Goal: Information Seeking & Learning: Check status

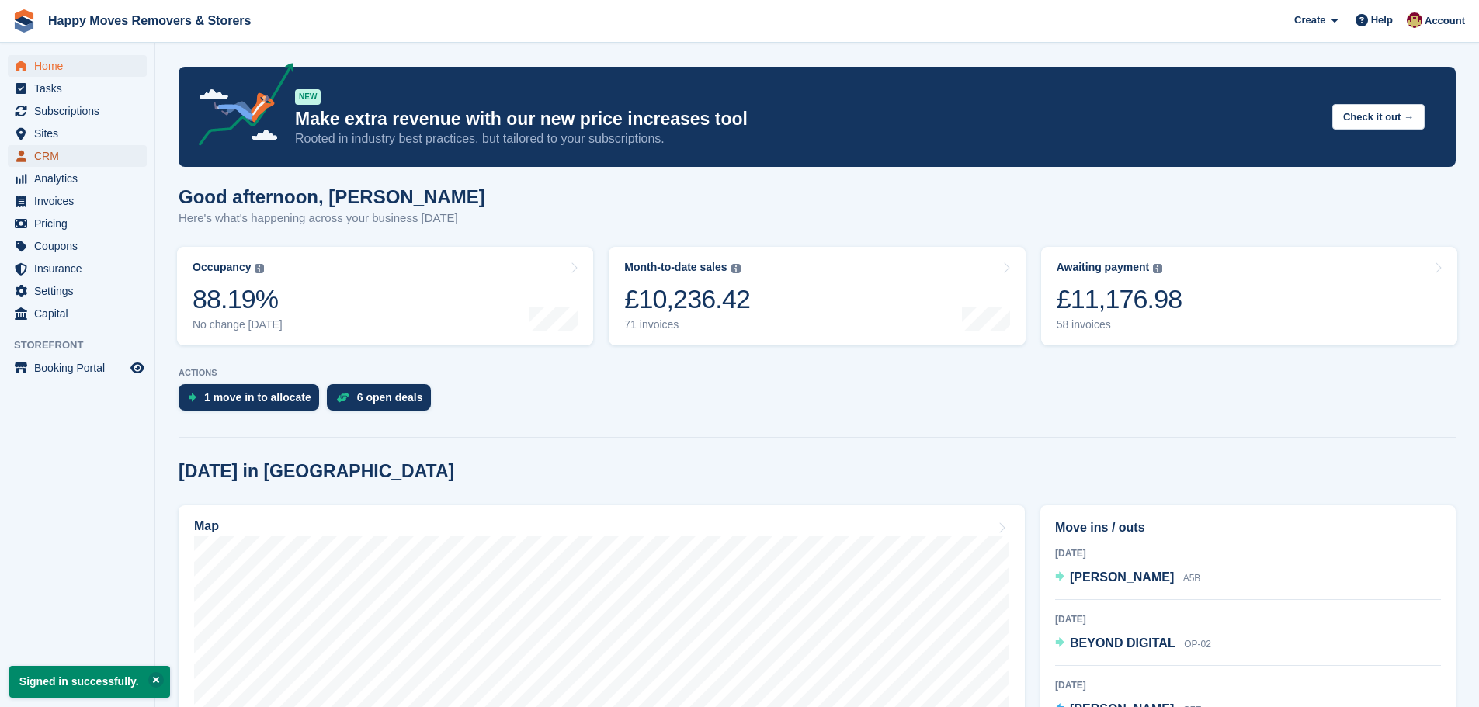
click at [44, 158] on span "CRM" at bounding box center [80, 156] width 93 height 22
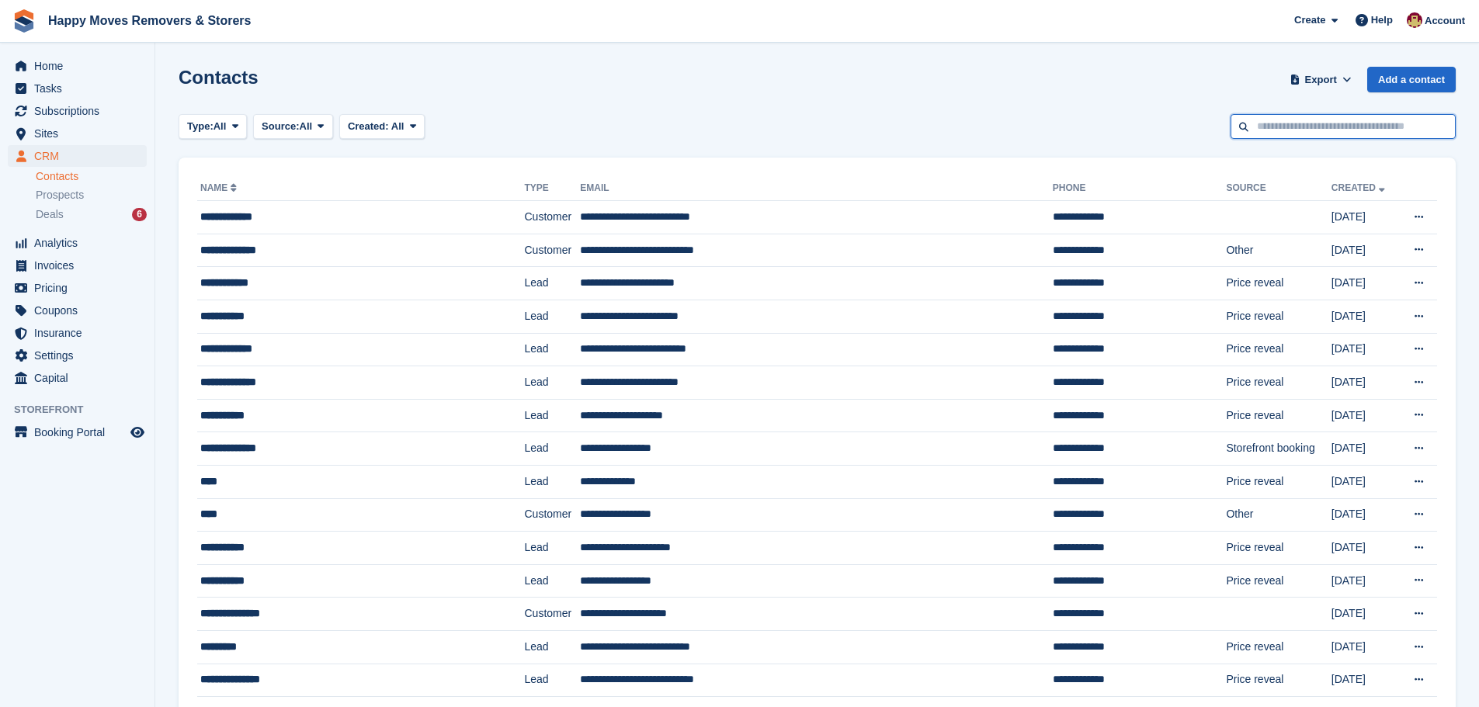
click at [1285, 127] on input "text" at bounding box center [1343, 127] width 225 height 26
type input "********"
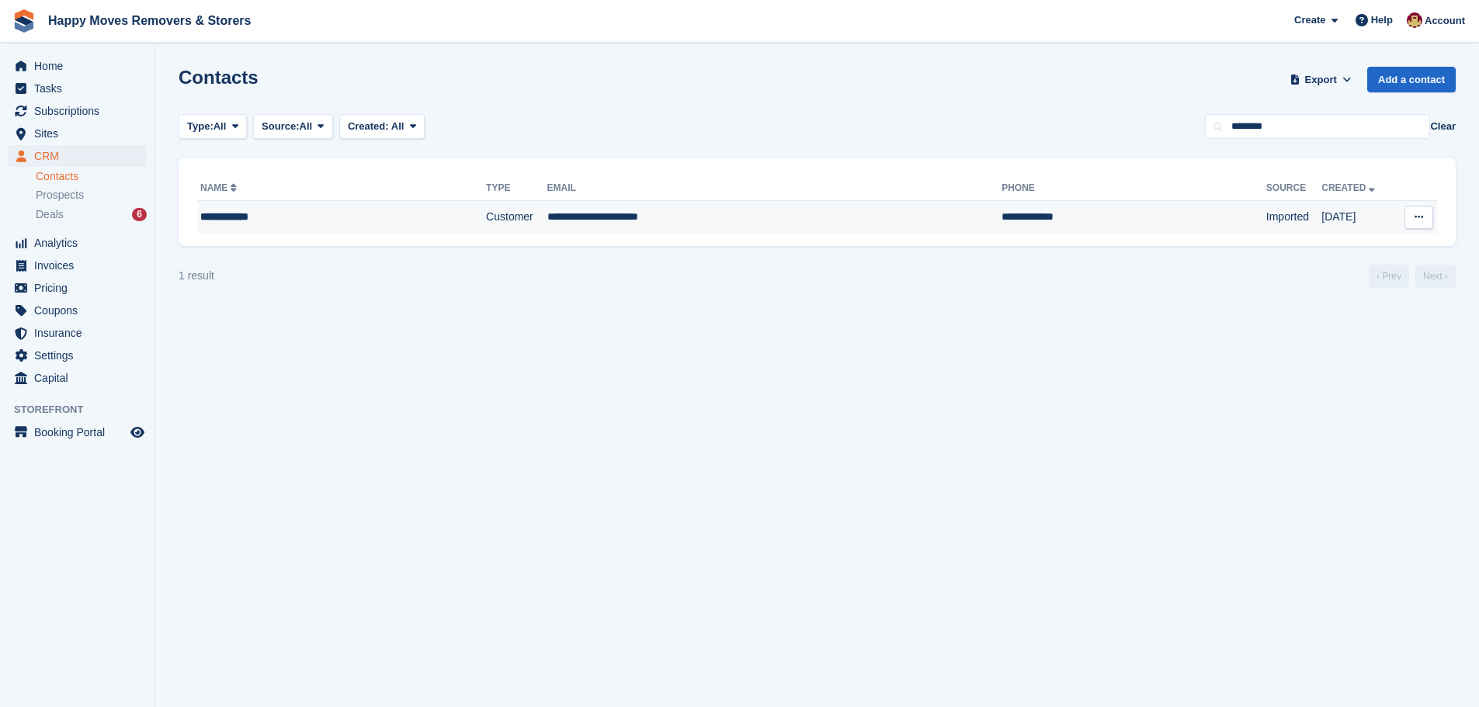
click at [246, 217] on div "**********" at bounding box center [310, 217] width 221 height 16
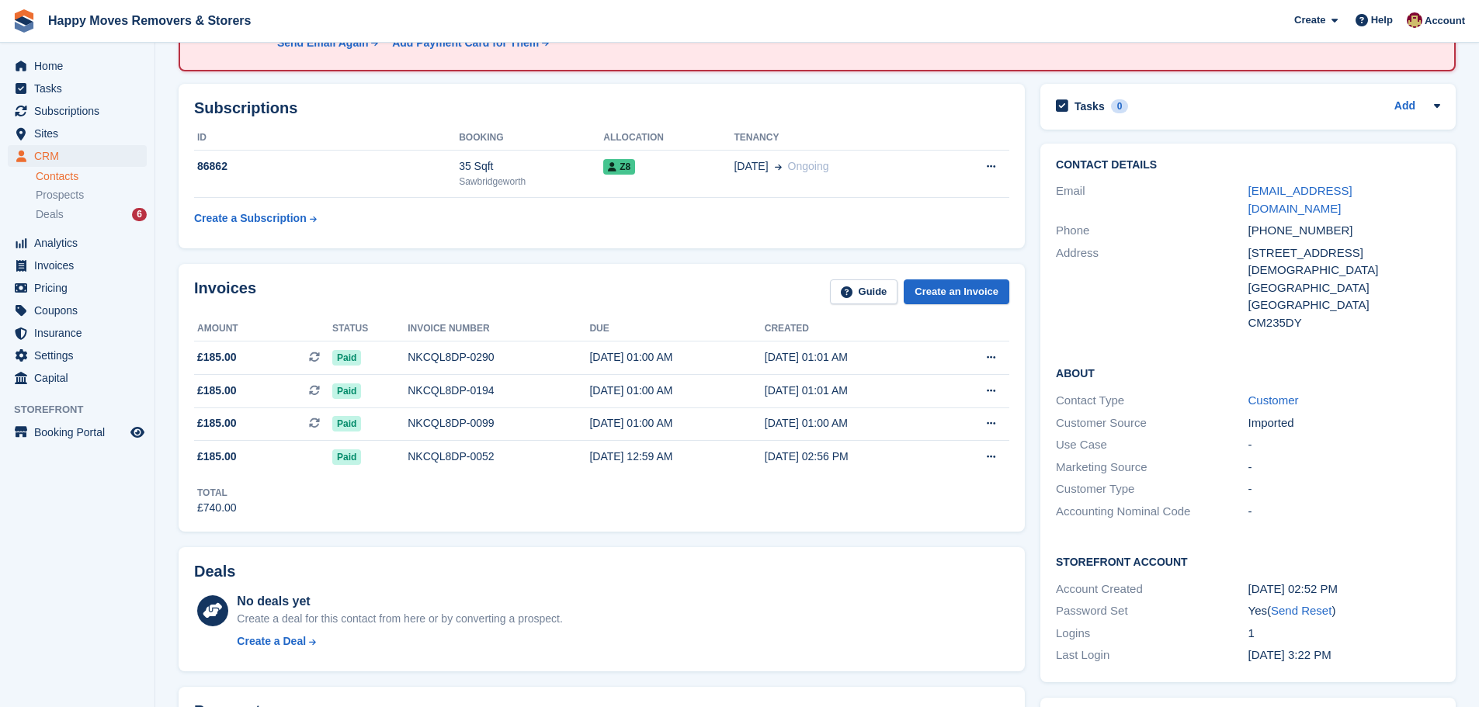
scroll to position [78, 0]
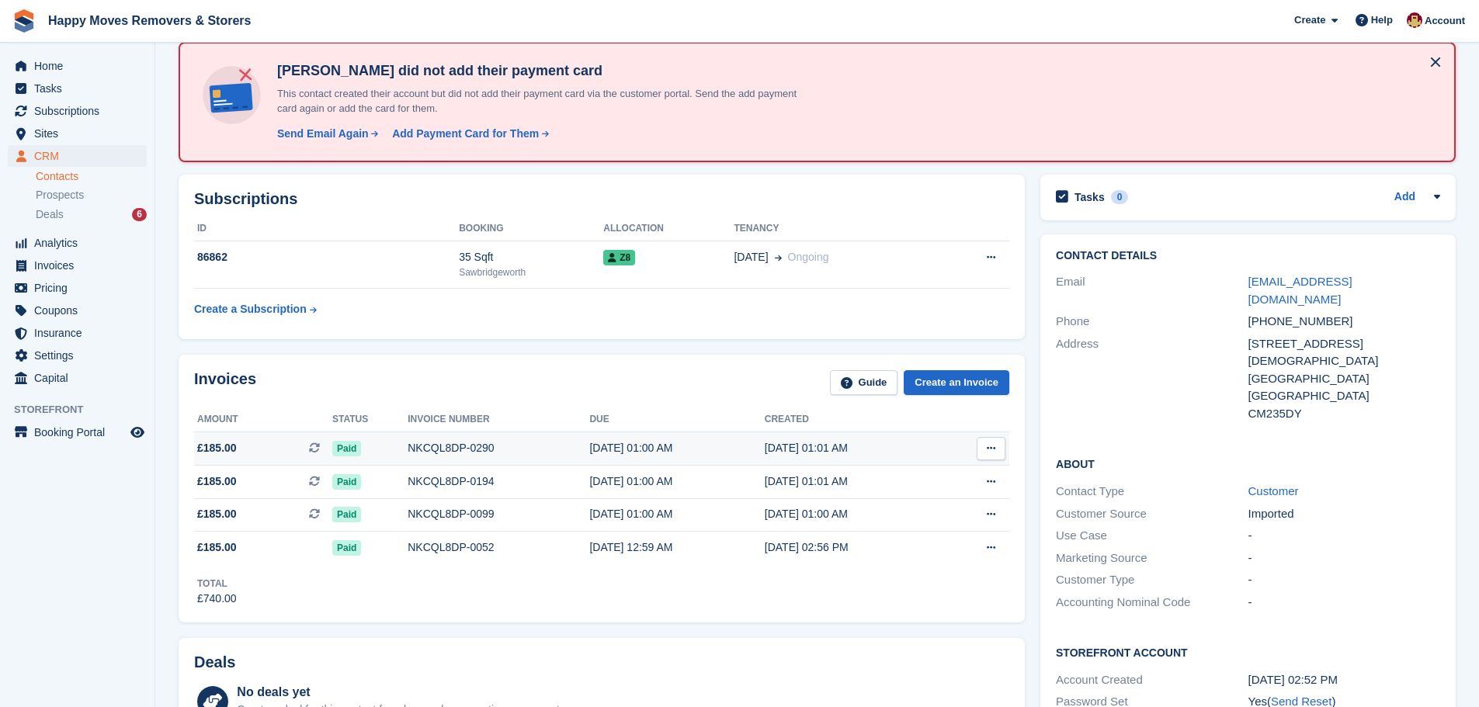
click at [354, 451] on span "Paid" at bounding box center [346, 449] width 29 height 16
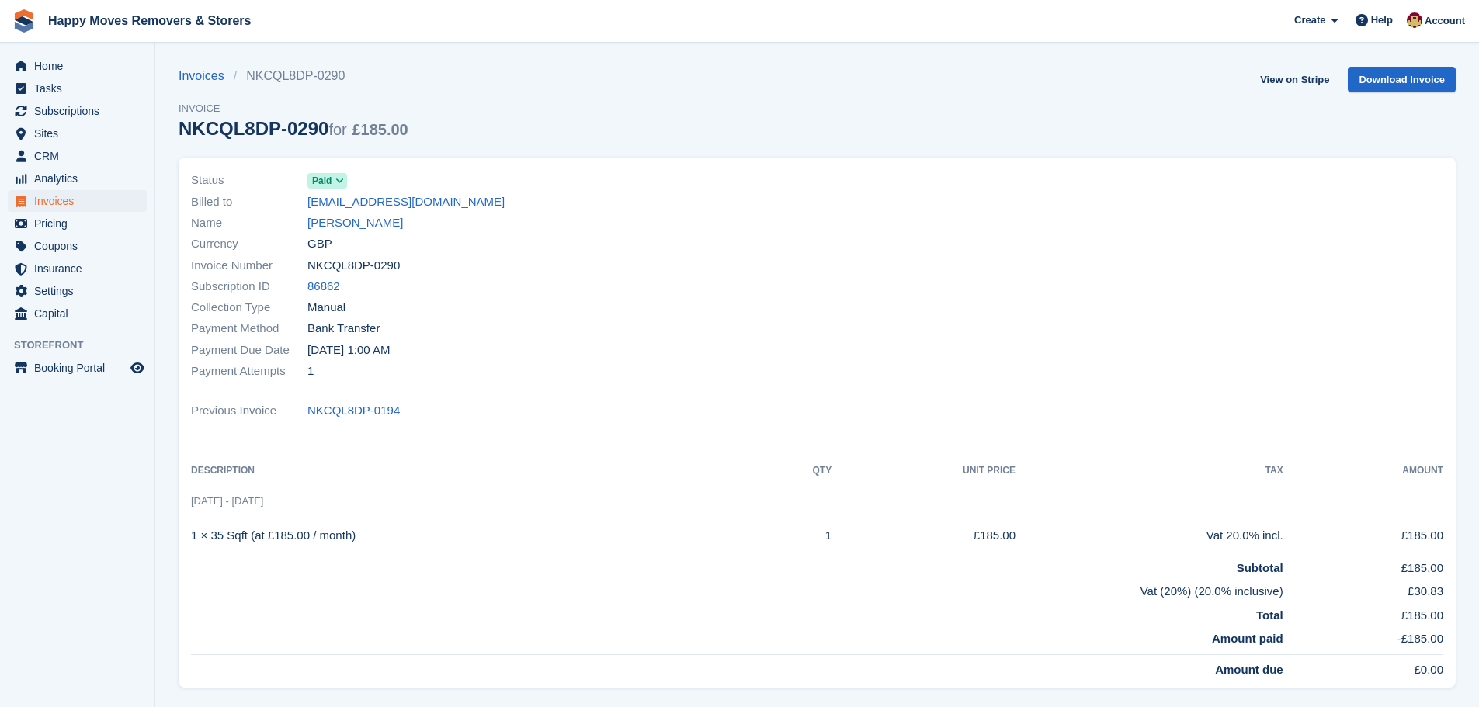
click at [334, 180] on span at bounding box center [340, 181] width 12 height 12
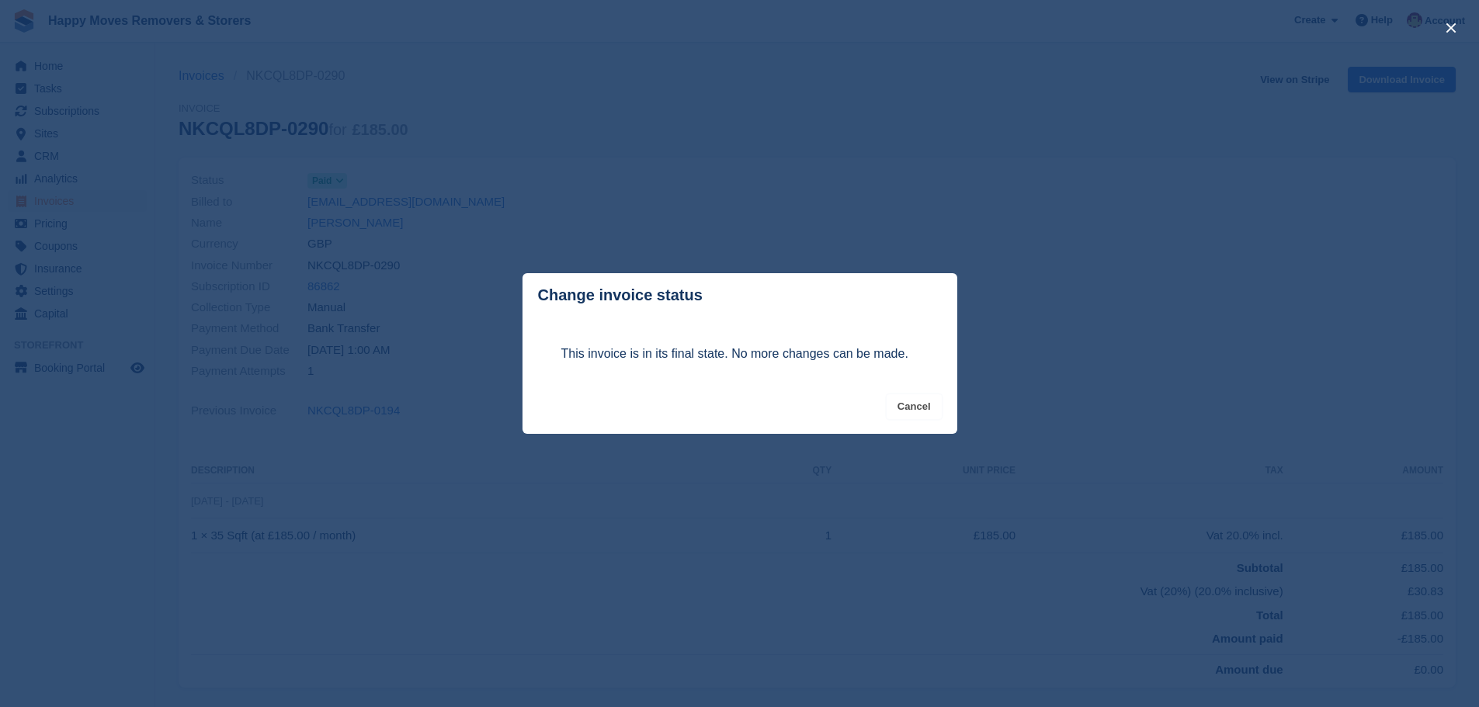
click at [927, 406] on button "Cancel" at bounding box center [914, 408] width 55 height 26
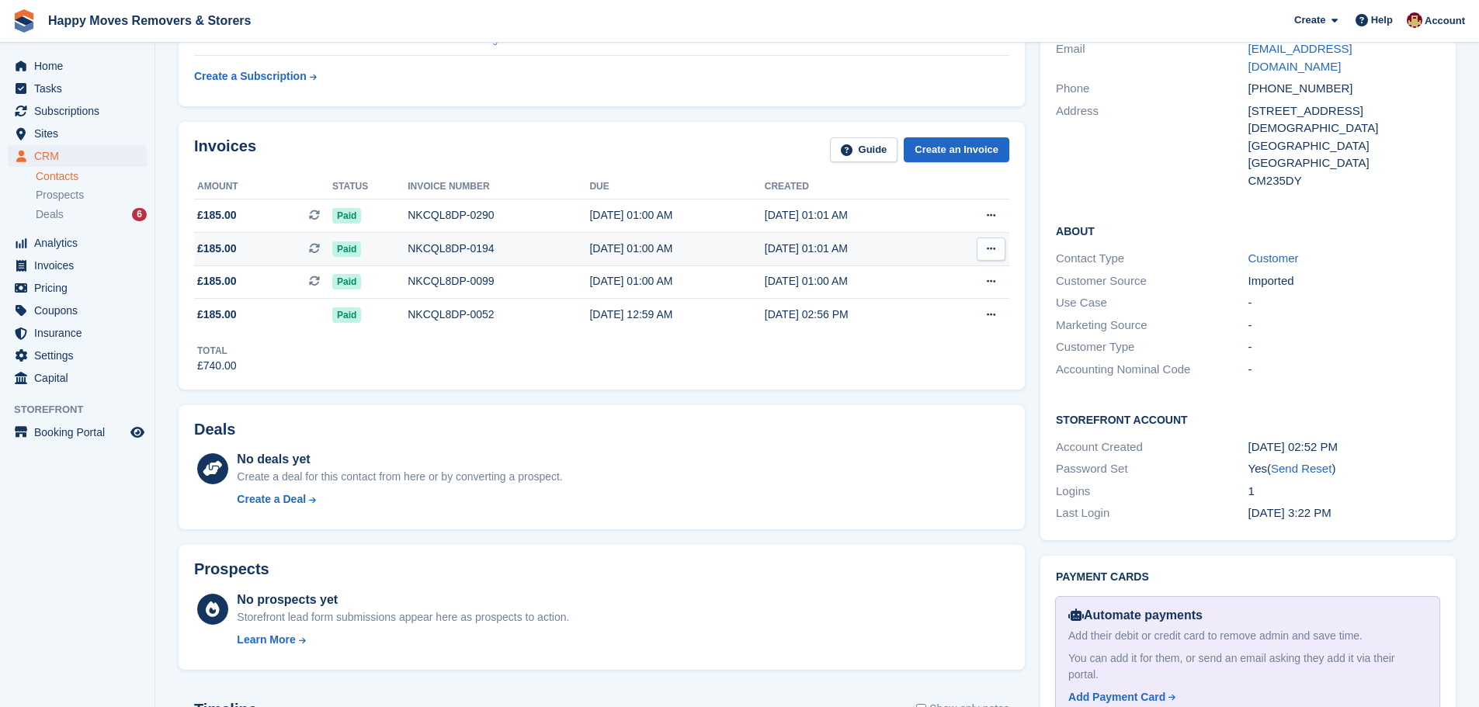
scroll to position [78, 0]
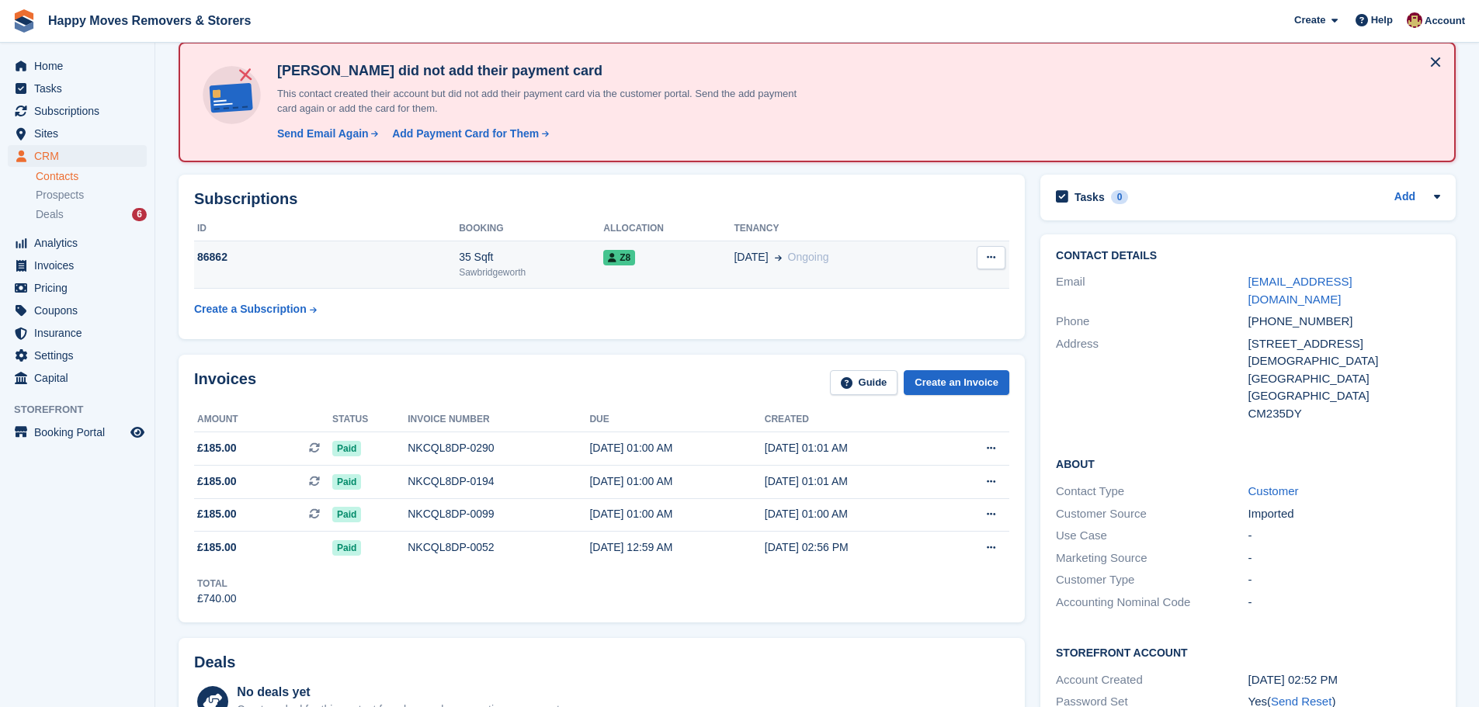
click at [213, 264] on div "86862" at bounding box center [326, 257] width 265 height 16
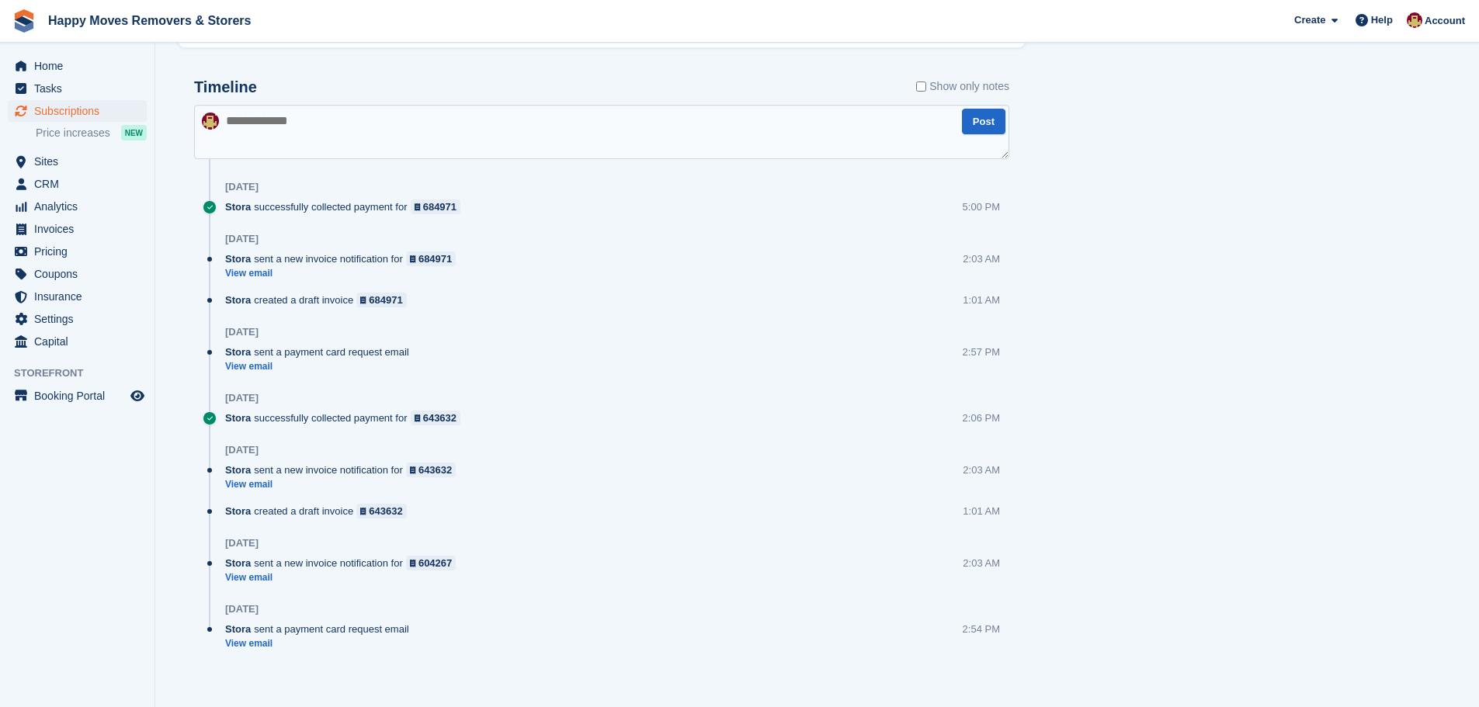
scroll to position [850, 0]
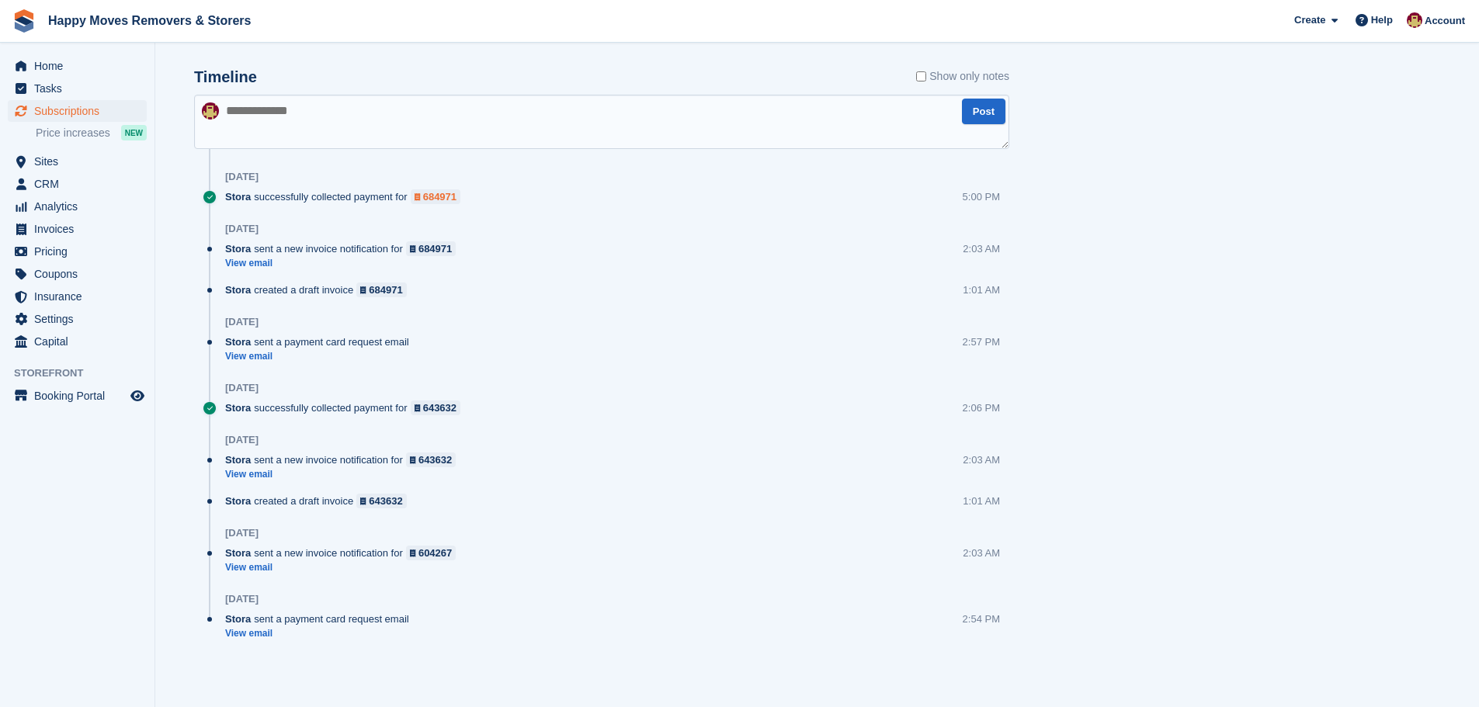
click at [440, 201] on div "684971" at bounding box center [439, 196] width 33 height 15
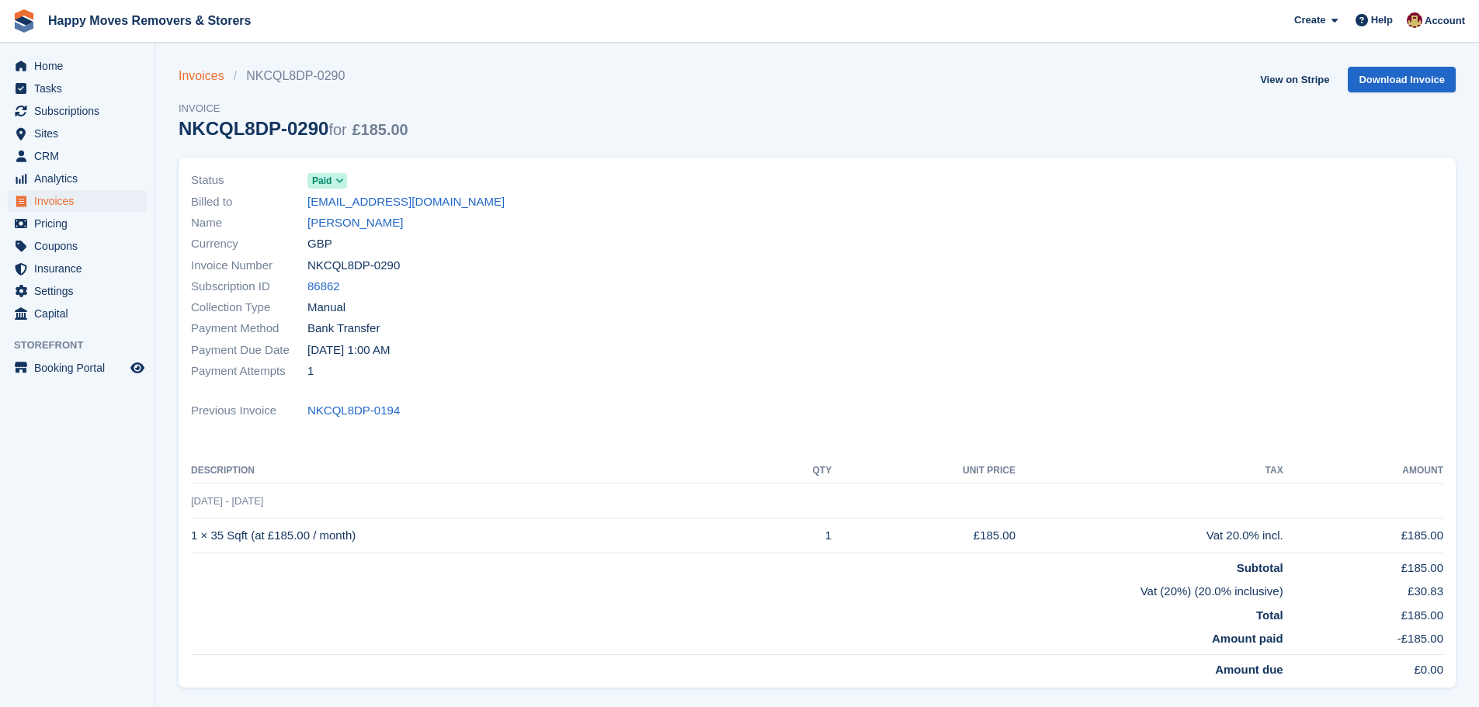
click at [203, 78] on link "Invoices" at bounding box center [206, 76] width 55 height 19
click at [207, 79] on link "Invoices" at bounding box center [206, 76] width 55 height 19
click at [339, 219] on link "[PERSON_NAME]" at bounding box center [356, 223] width 96 height 18
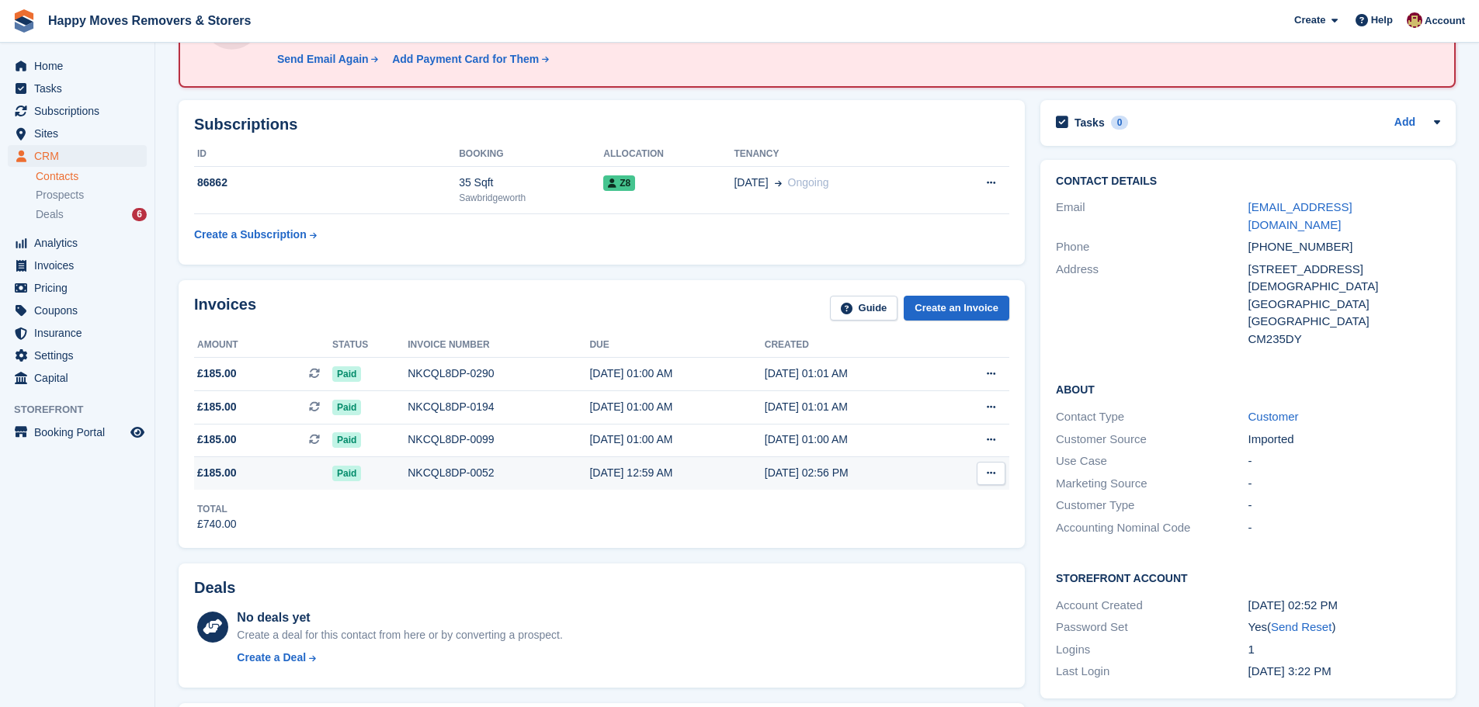
scroll to position [233, 0]
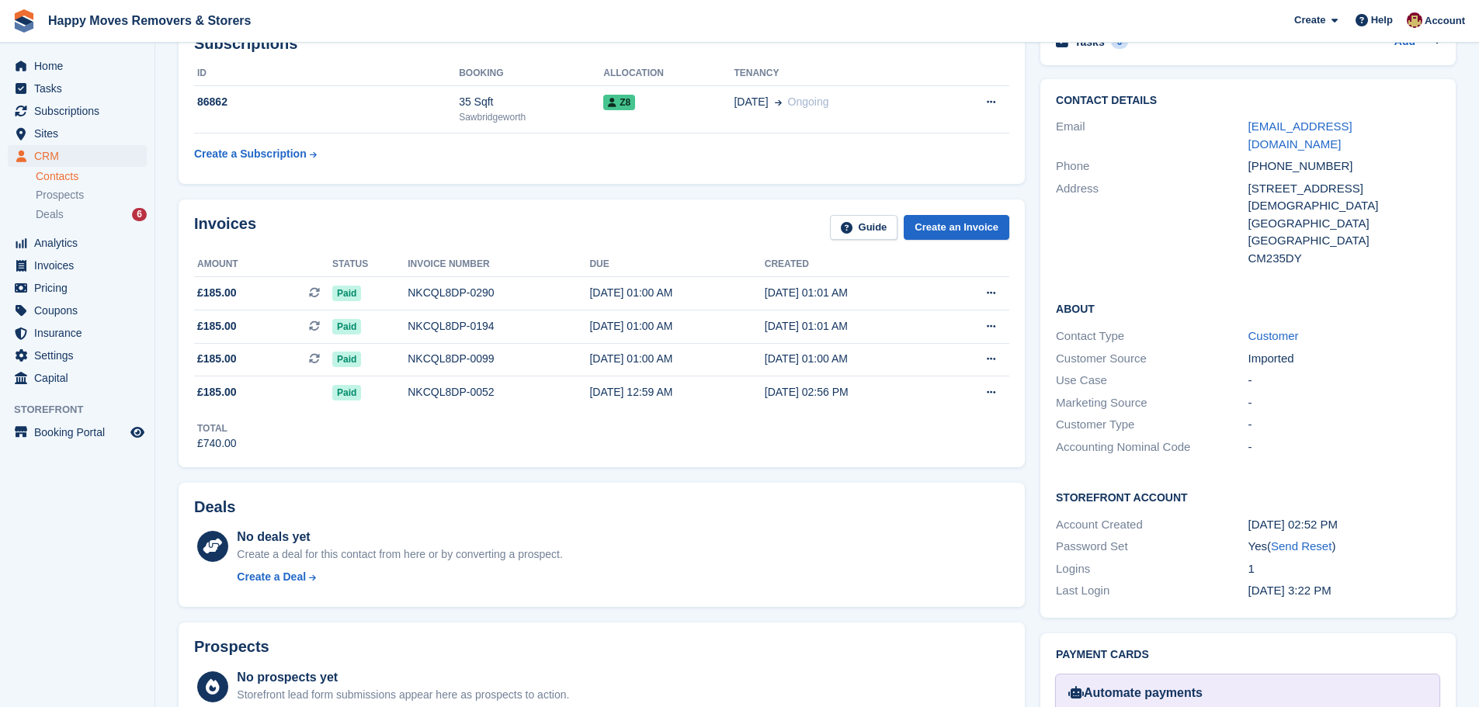
click at [398, 434] on div "Total £740.00" at bounding box center [601, 430] width 815 height 43
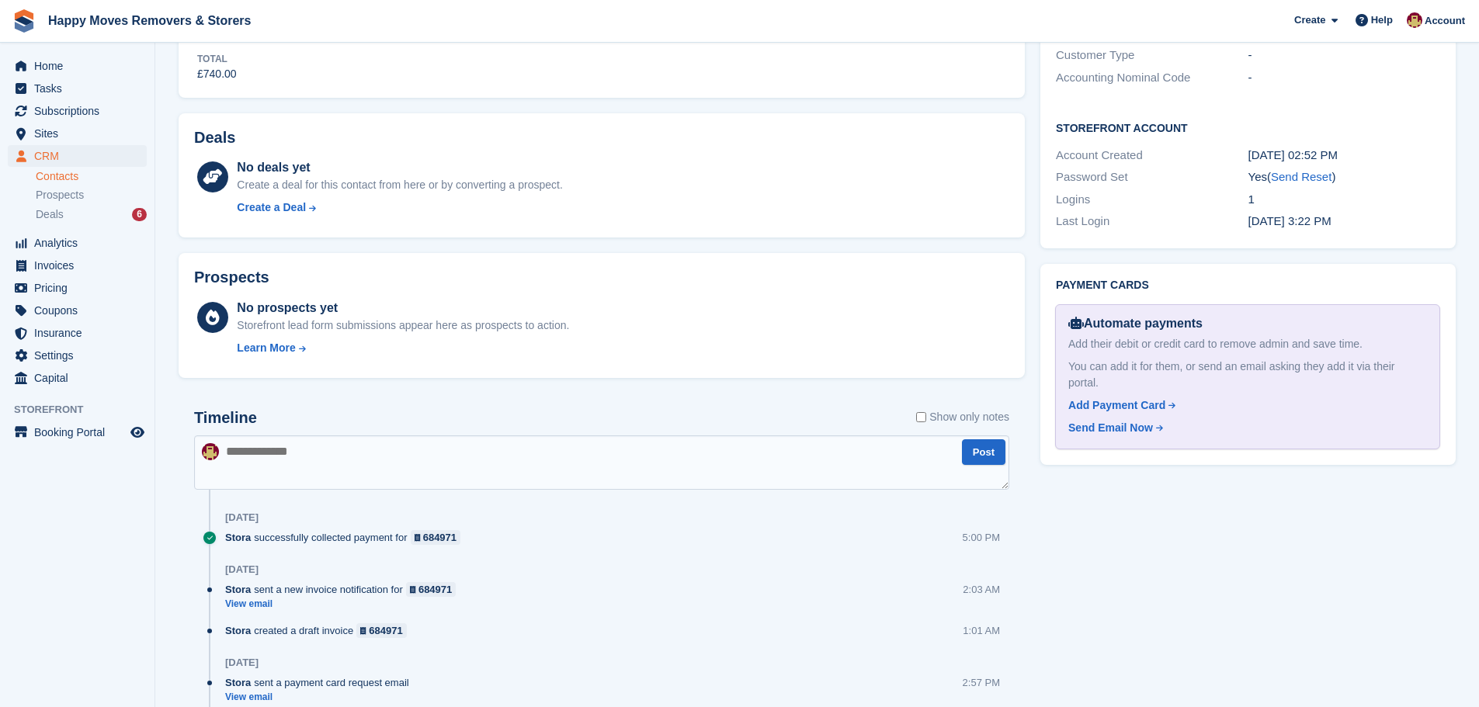
scroll to position [854, 0]
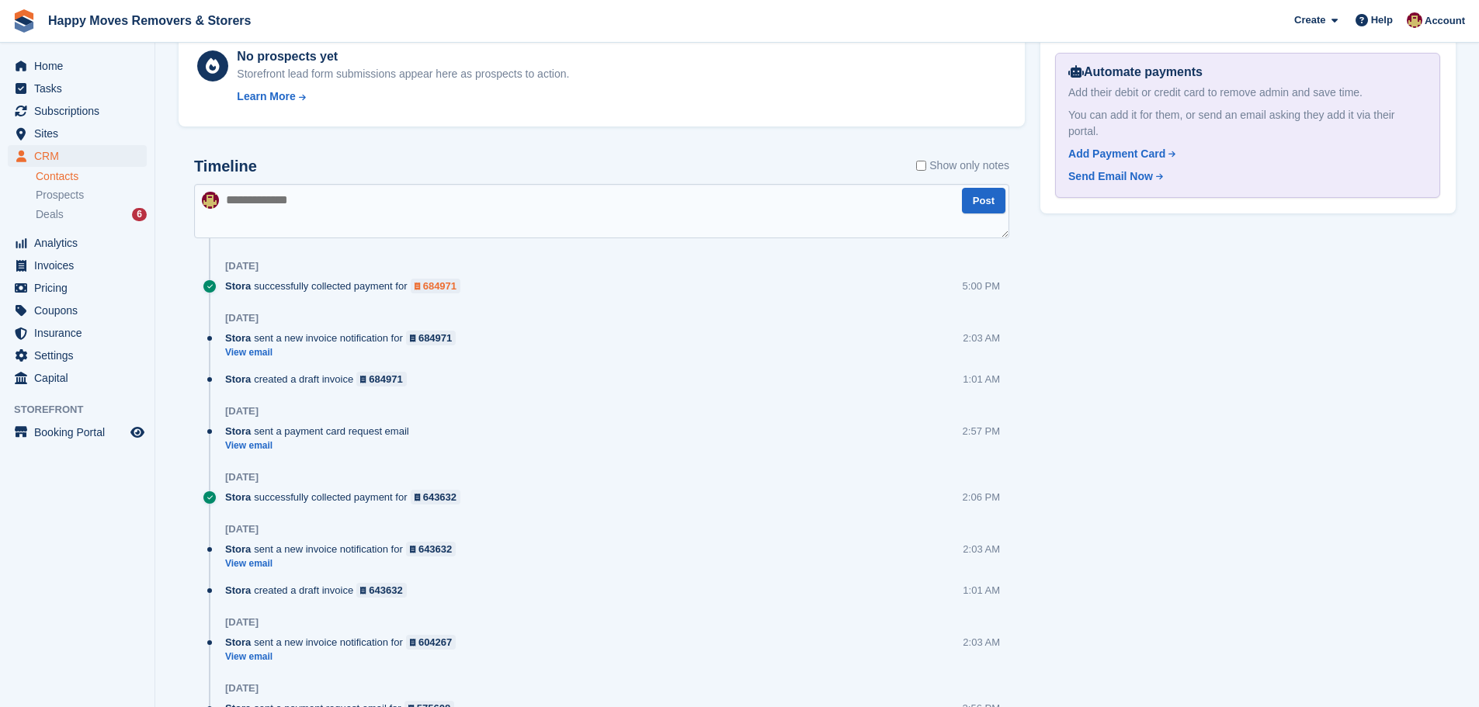
click at [424, 288] on div "684971" at bounding box center [439, 286] width 33 height 15
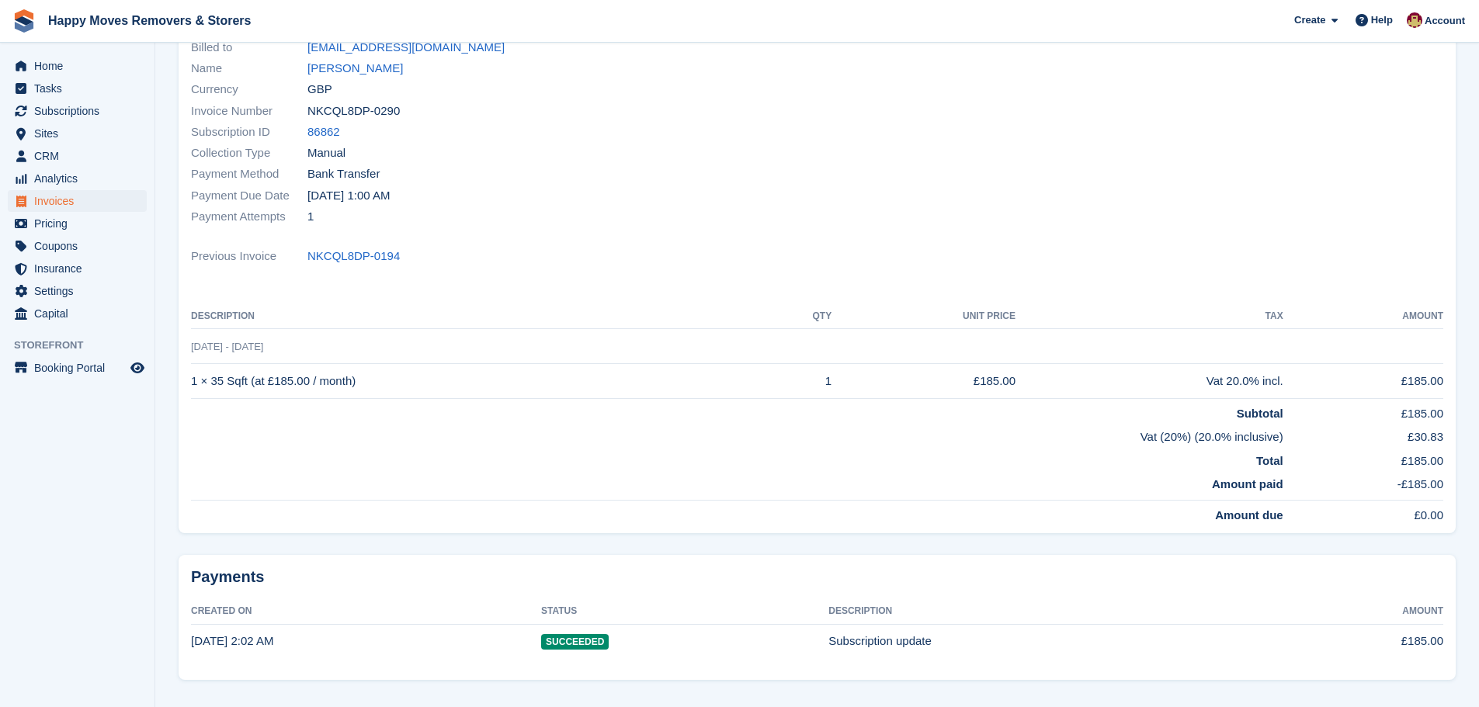
scroll to position [197, 0]
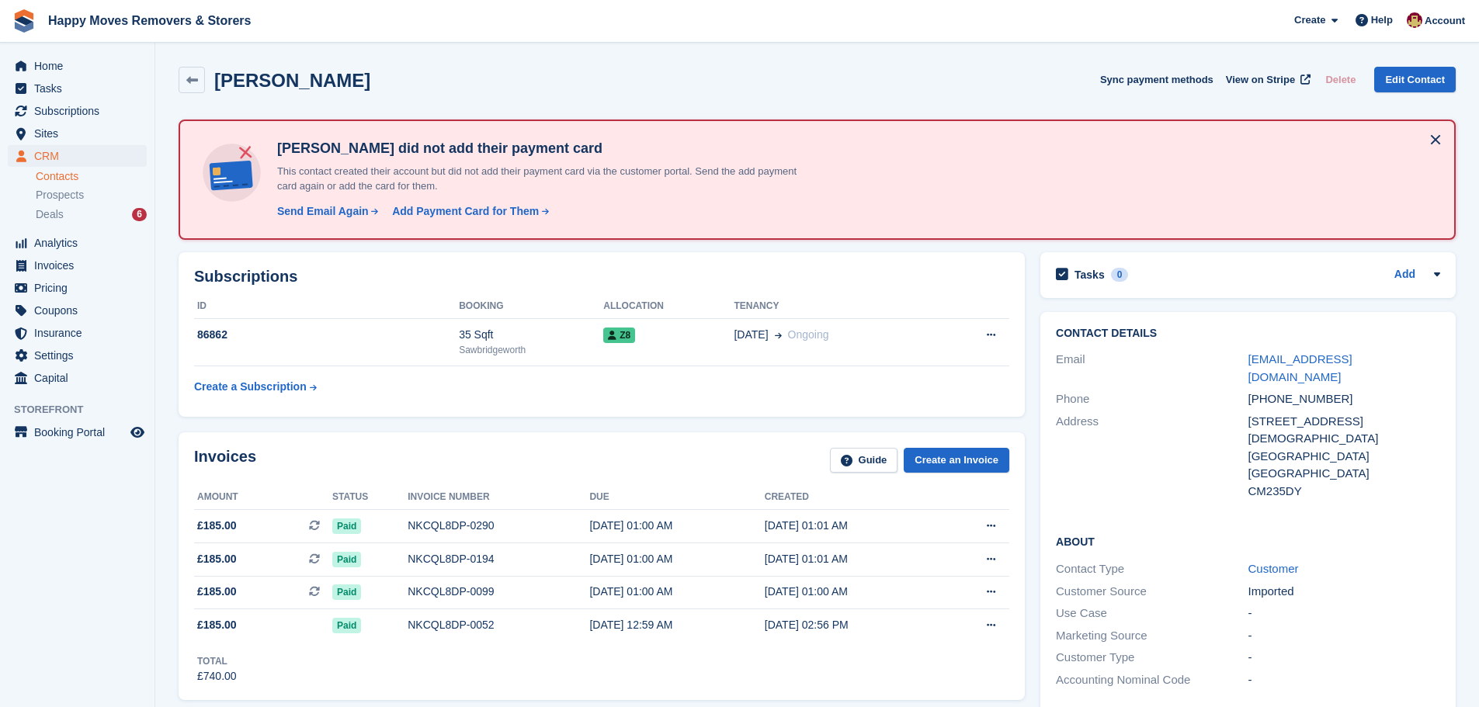
scroll to position [854, 0]
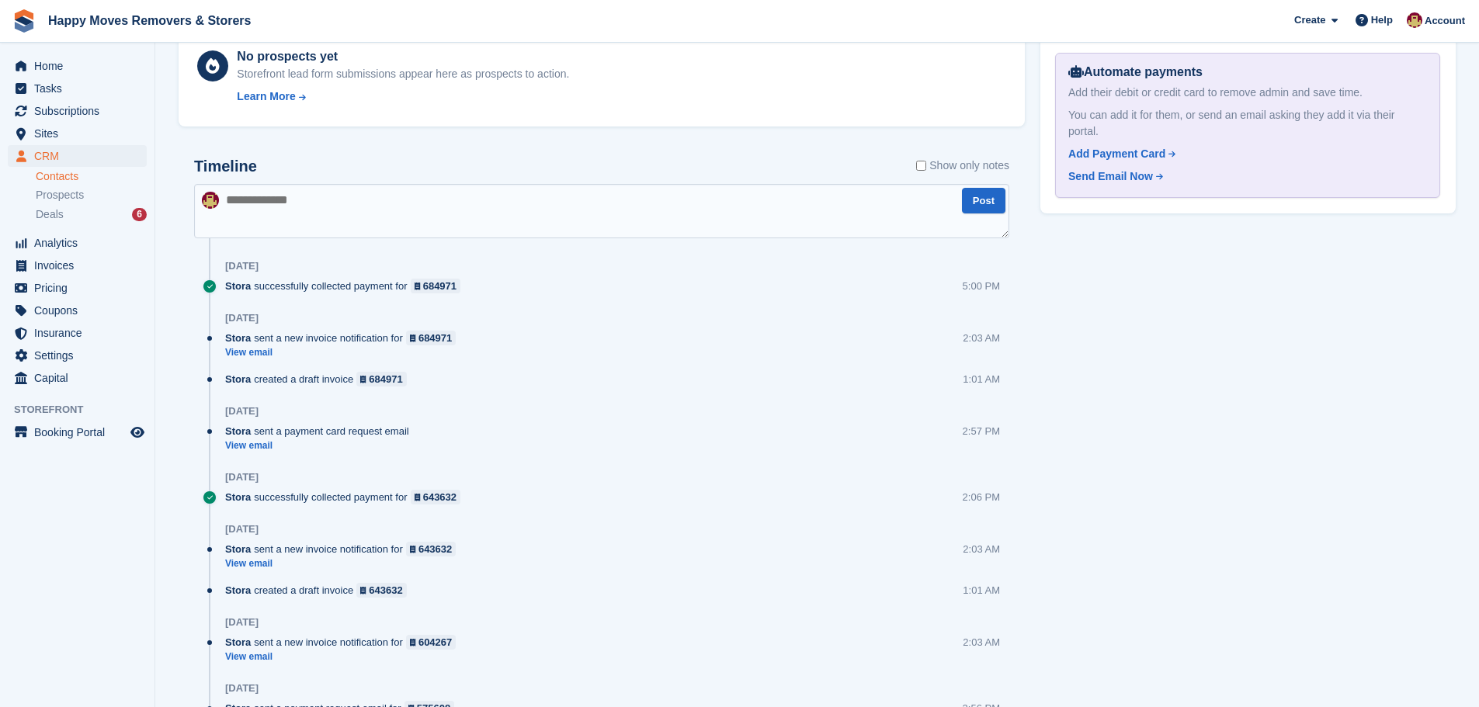
click at [486, 194] on textarea at bounding box center [601, 211] width 815 height 54
click at [996, 16] on span "Happy Moves Removers & Storers Create Subscription Invoice Contact Deal Discoun…" at bounding box center [739, 21] width 1479 height 42
